Goal: Information Seeking & Learning: Check status

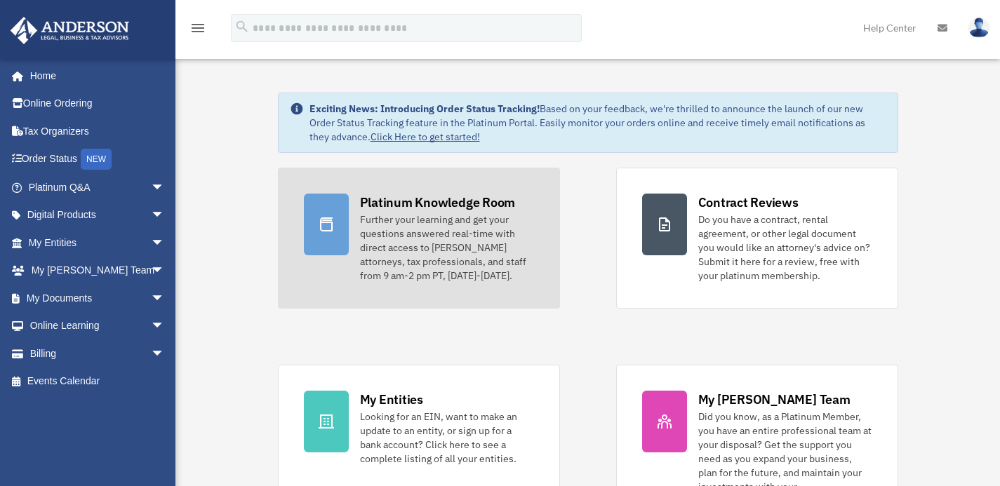
click at [447, 229] on div "Further your learning and get your questions answered real-time with direct acc…" at bounding box center [447, 248] width 174 height 70
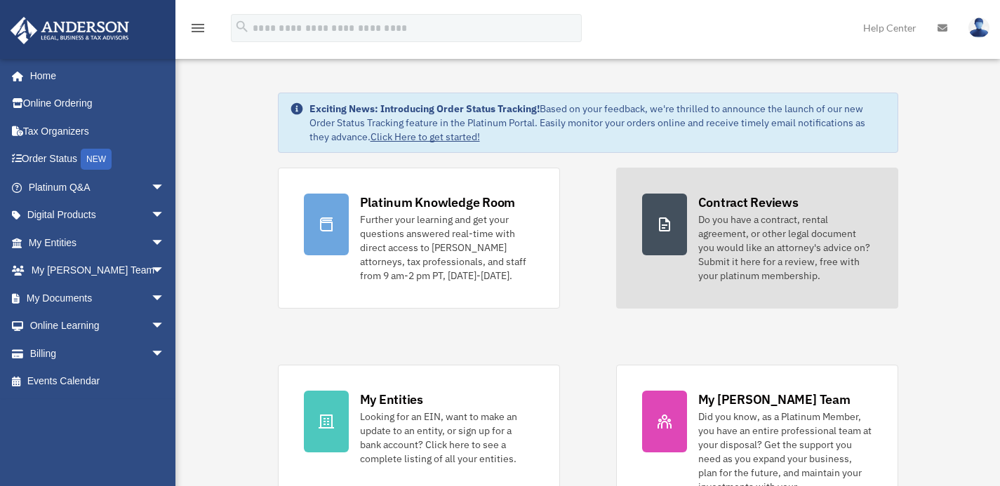
click at [771, 219] on div "Do you have a contract, rental agreement, or other legal document you would lik…" at bounding box center [785, 248] width 174 height 70
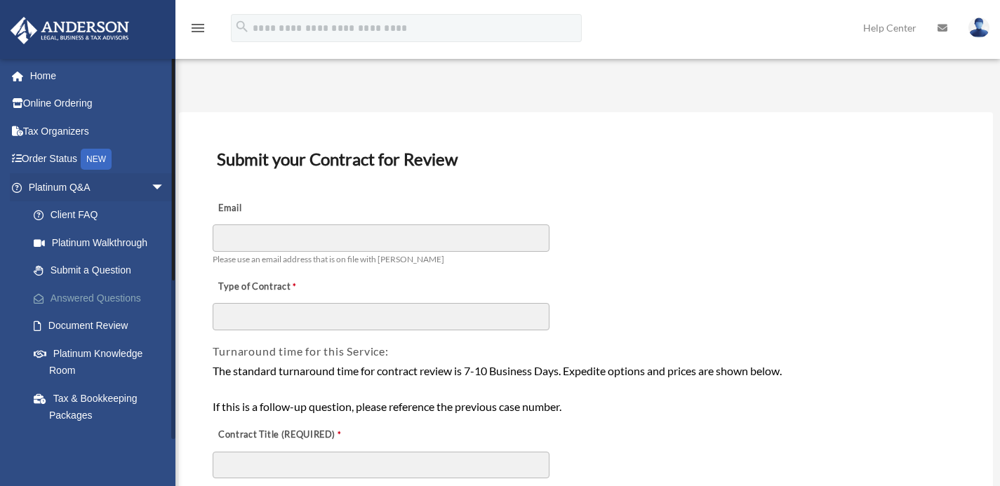
click at [140, 291] on link "Answered Questions" at bounding box center [103, 298] width 166 height 28
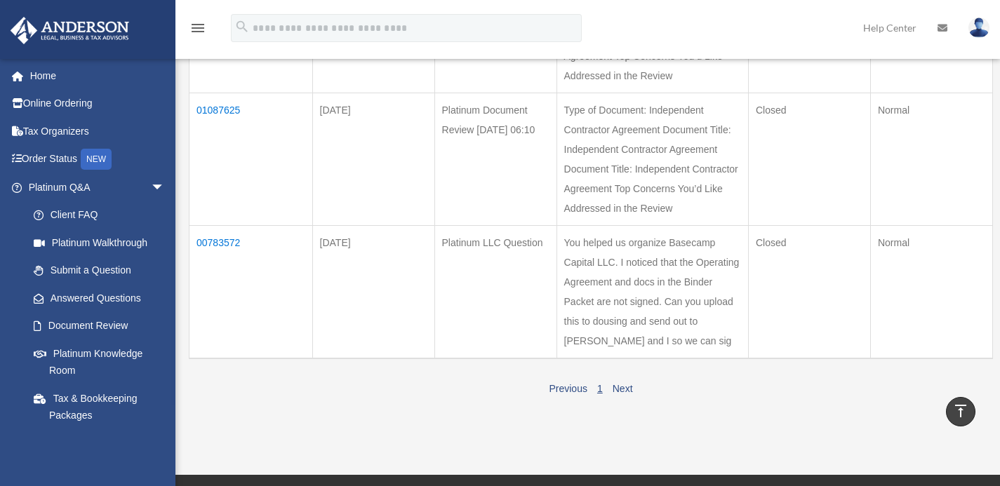
scroll to position [289, 0]
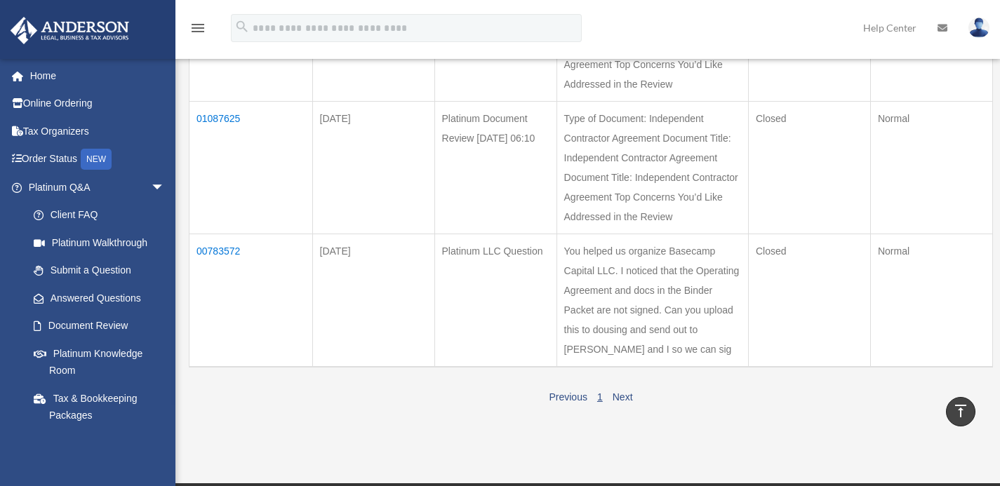
click at [239, 141] on td "01087625" at bounding box center [250, 167] width 123 height 133
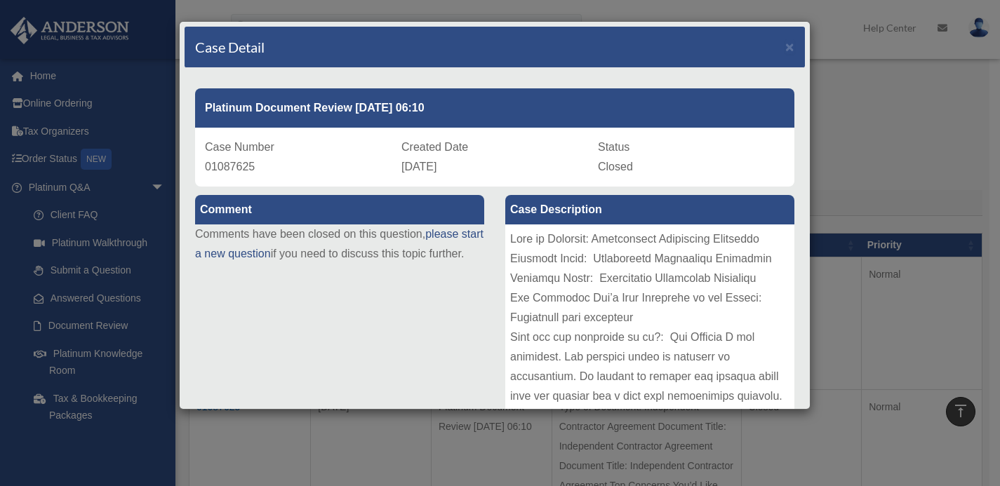
scroll to position [0, 0]
click at [785, 46] on span "×" at bounding box center [789, 47] width 9 height 16
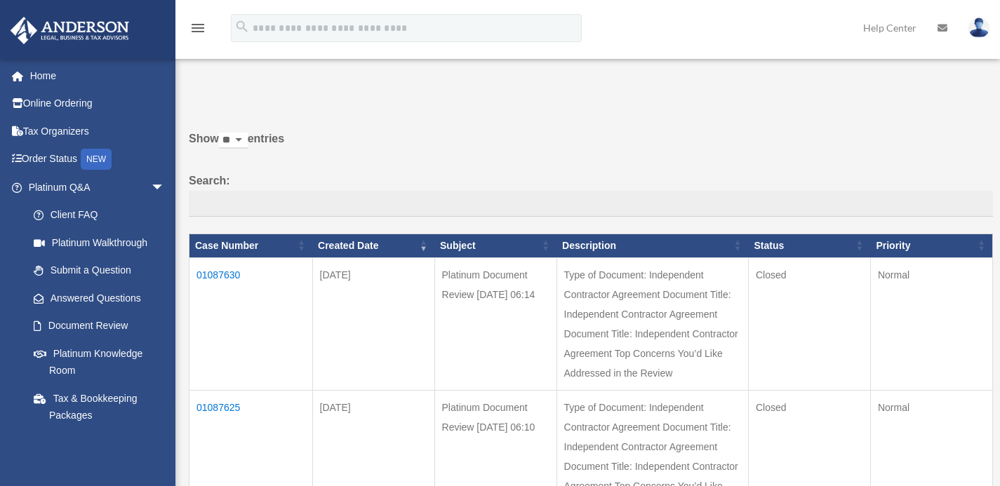
click at [229, 270] on td "01087630" at bounding box center [250, 323] width 123 height 133
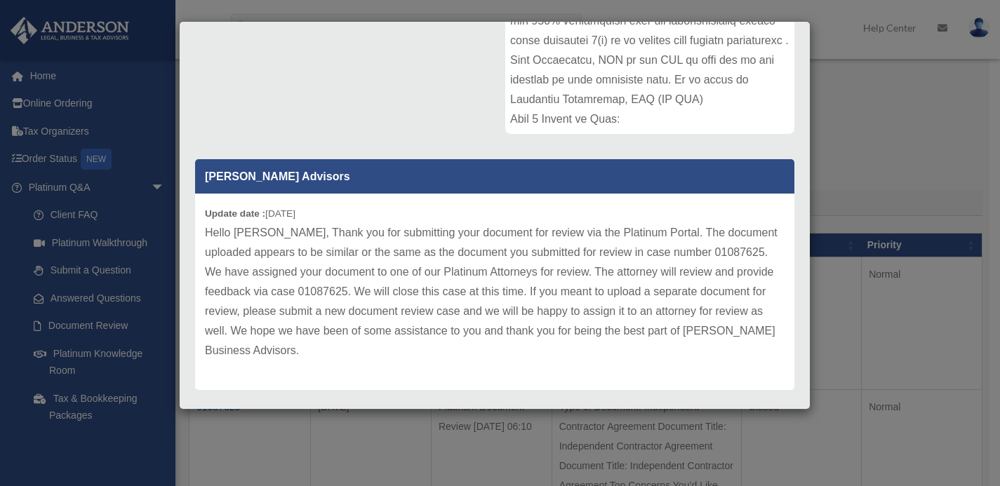
scroll to position [323, 0]
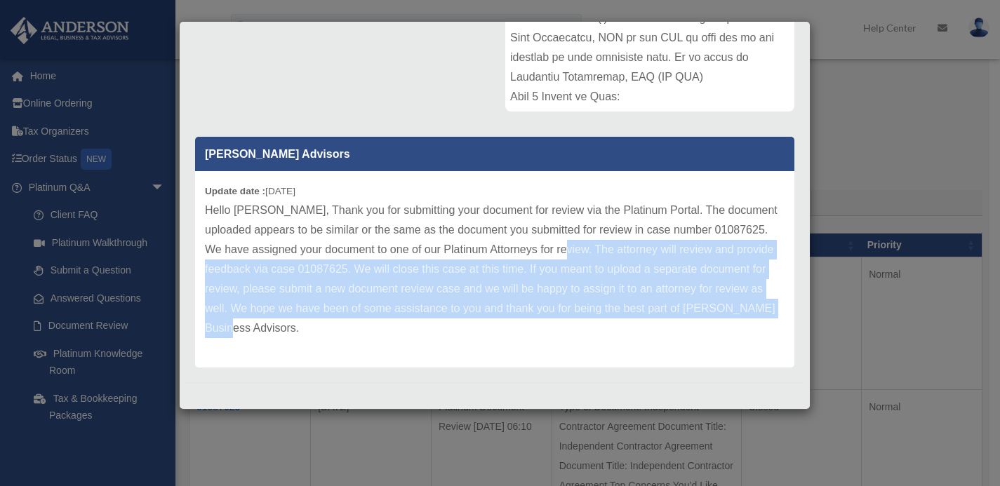
drag, startPoint x: 557, startPoint y: 249, endPoint x: 579, endPoint y: 326, distance: 80.2
click at [579, 326] on p "Hello [PERSON_NAME], Thank you for submitting your document for review via the …" at bounding box center [494, 269] width 579 height 137
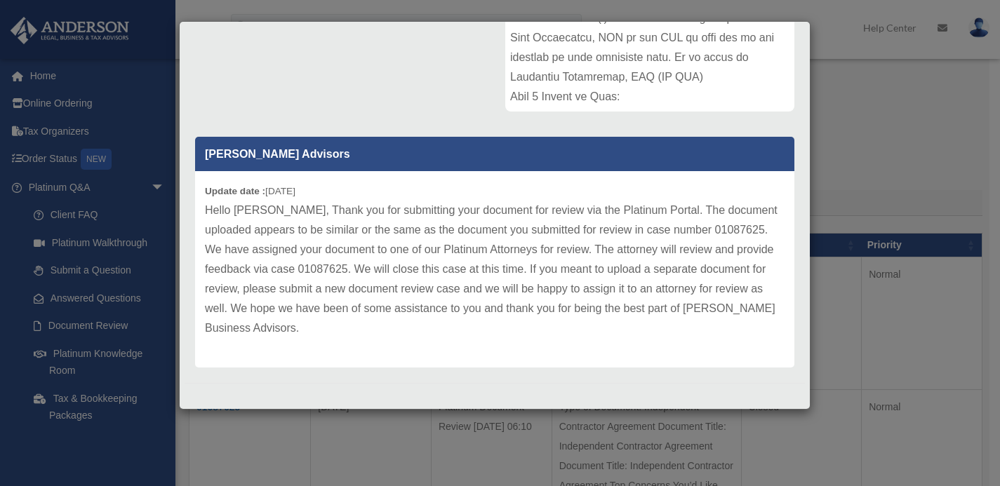
click at [866, 184] on div "Case Detail × Platinum Document Review [DATE] 06:14 Case Number 01087630 Create…" at bounding box center [500, 243] width 1000 height 486
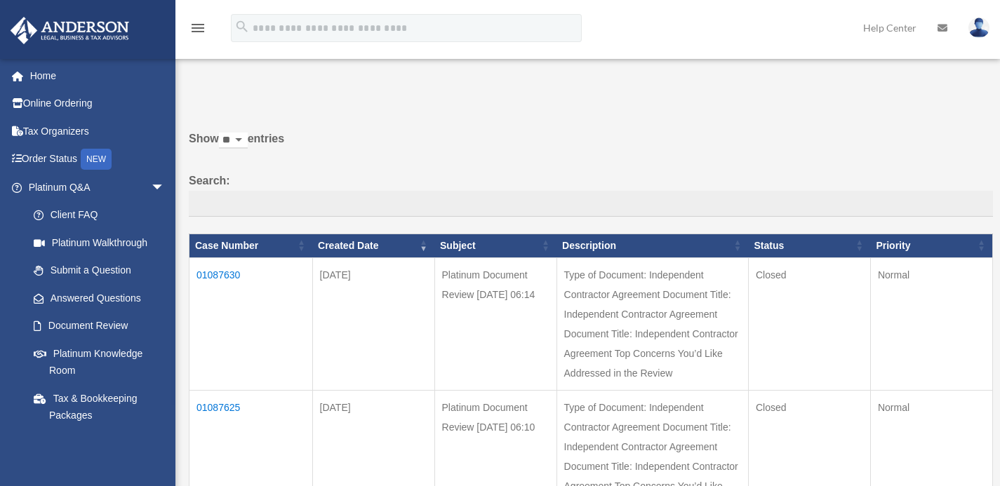
click at [245, 426] on td "01087625" at bounding box center [250, 456] width 123 height 133
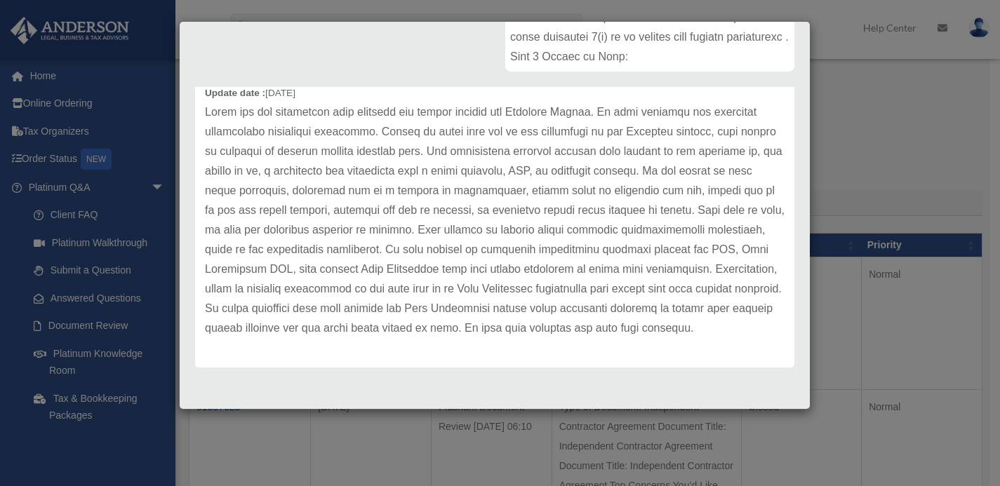
scroll to position [0, 0]
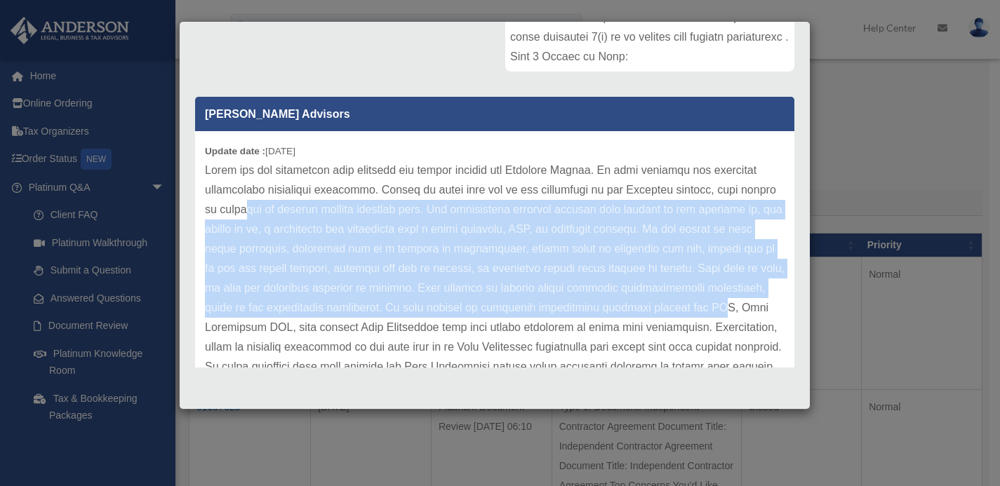
drag, startPoint x: 295, startPoint y: 213, endPoint x: 323, endPoint y: 321, distance: 111.6
click at [323, 321] on p at bounding box center [494, 279] width 579 height 236
click at [410, 280] on p at bounding box center [494, 279] width 579 height 236
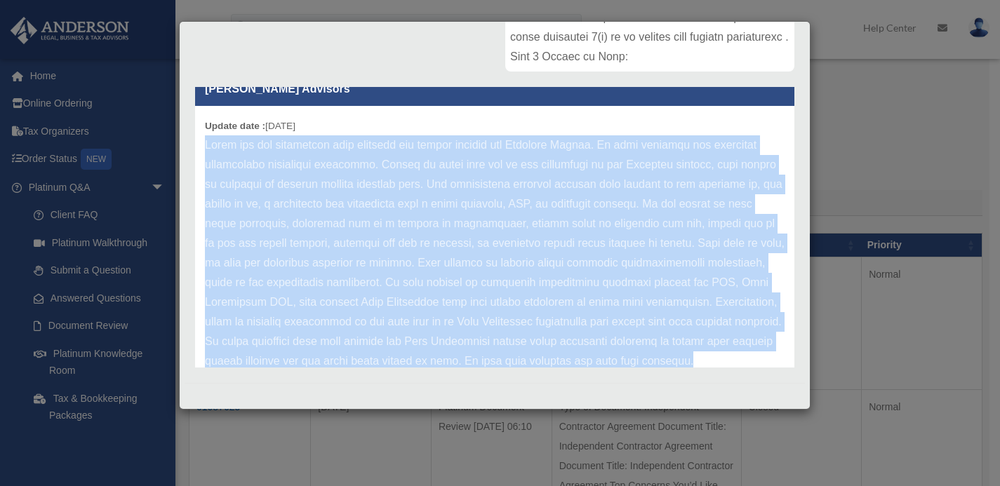
scroll to position [78, 0]
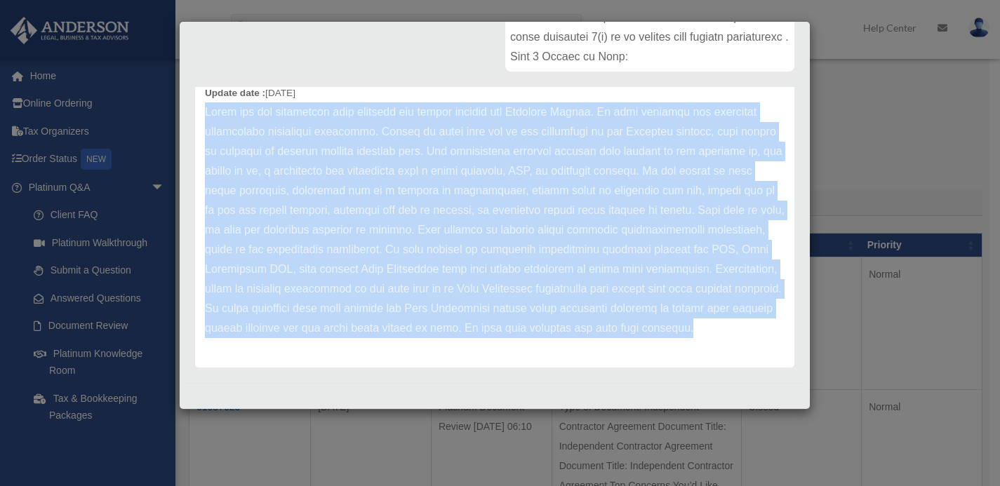
drag, startPoint x: 206, startPoint y: 168, endPoint x: 385, endPoint y: 374, distance: 273.4
click at [385, 374] on div "Platinum Document Review 08/25/2025 06:10 Case Number 01087625 Created Date Aug…" at bounding box center [494, 44] width 620 height 678
copy p "Thank you for submitting your document for review through the Platinum Portal. …"
